Goal: Task Accomplishment & Management: Use online tool/utility

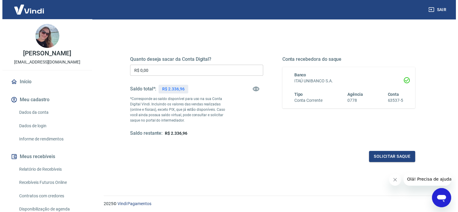
scroll to position [54, 0]
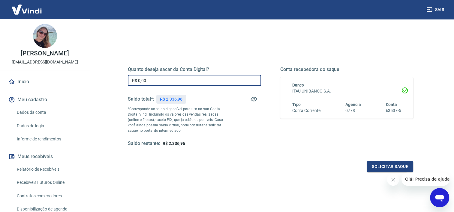
click at [184, 80] on input "R$ 0,00" at bounding box center [194, 80] width 133 height 11
type input "R$ 2.336,96"
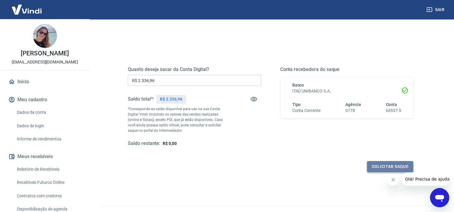
click at [398, 167] on button "Solicitar saque" at bounding box center [390, 166] width 46 height 11
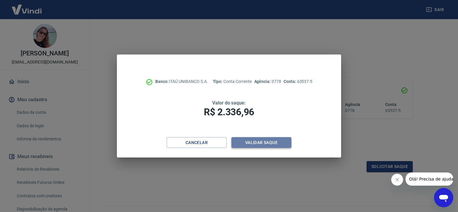
click at [264, 139] on button "Validar saque" at bounding box center [261, 142] width 60 height 11
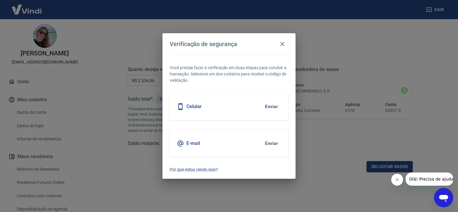
click at [266, 143] on button "Enviar" at bounding box center [271, 143] width 19 height 13
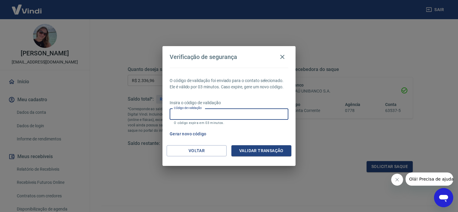
click at [222, 112] on input "Código de validação" at bounding box center [229, 114] width 119 height 11
type input "316589"
click at [264, 152] on button "Validar transação" at bounding box center [261, 150] width 60 height 11
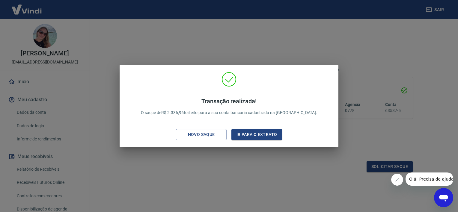
click at [398, 100] on div "Transação realizada! O saque de R$ 2.336,96 foi feito para a sua conta bancária…" at bounding box center [229, 106] width 458 height 212
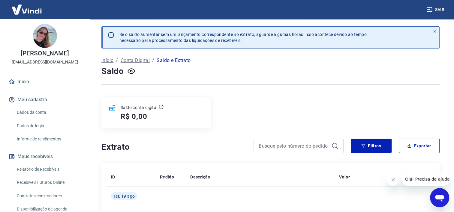
click at [332, 102] on div "Saldo conta digital R$ 0,00" at bounding box center [270, 112] width 338 height 31
